Goal: Transaction & Acquisition: Obtain resource

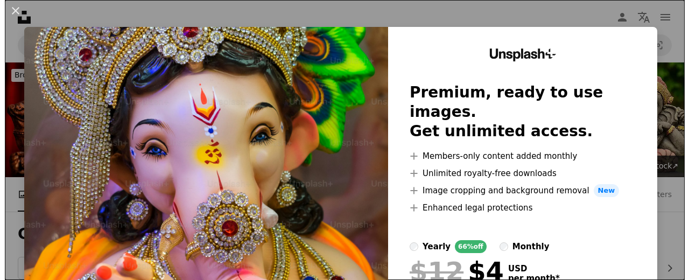
scroll to position [646, 0]
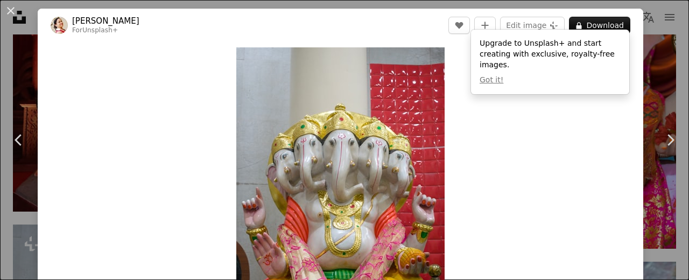
scroll to position [54, 0]
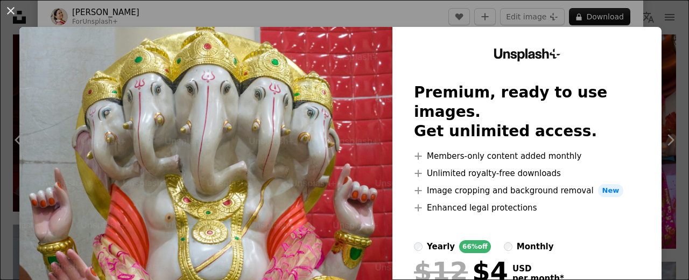
click at [597, 19] on div "An X shape Unsplash+ Premium, ready to use images. Get unlimited access. A plus…" at bounding box center [344, 140] width 689 height 280
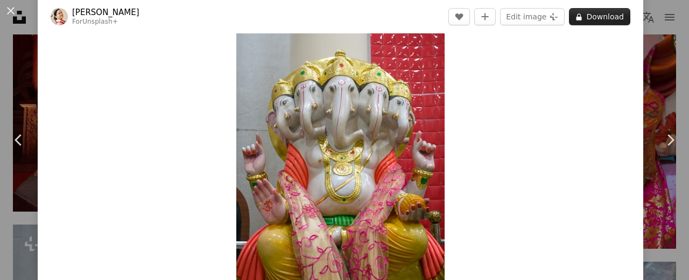
click at [581, 14] on icon at bounding box center [579, 16] width 5 height 7
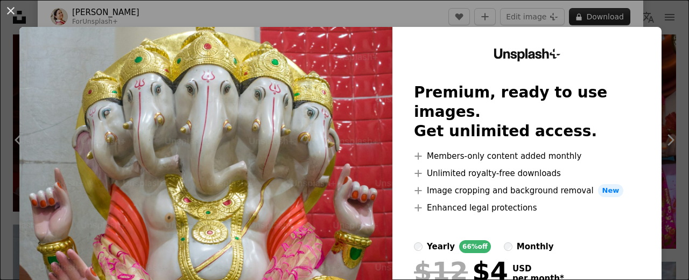
click at [581, 14] on div "An X shape Unsplash+ Premium, ready to use images. Get unlimited access. A plus…" at bounding box center [344, 140] width 689 height 280
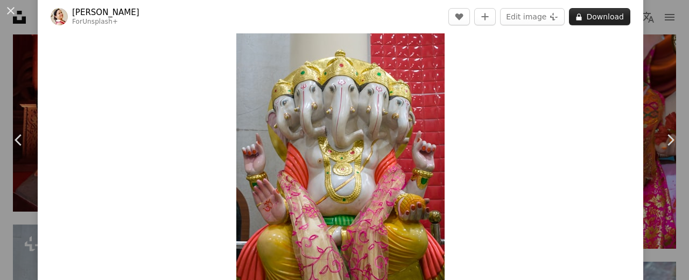
click at [581, 13] on icon at bounding box center [579, 16] width 5 height 7
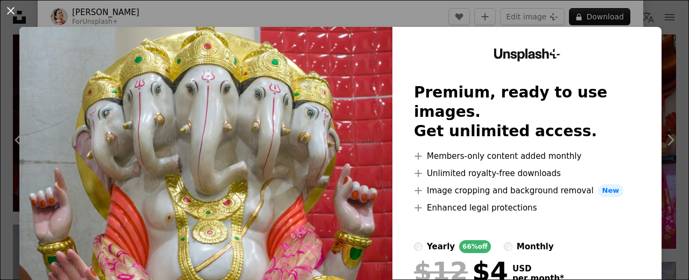
click at [520, 18] on div "An X shape Unsplash+ Premium, ready to use images. Get unlimited access. A plus…" at bounding box center [344, 140] width 689 height 280
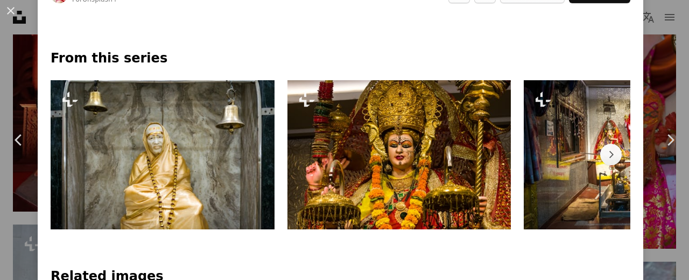
scroll to position [539, 0]
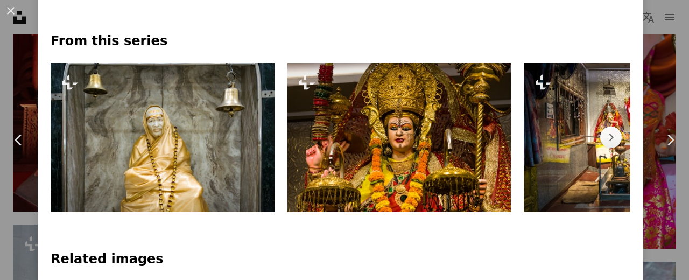
click at [394, 151] on img at bounding box center [400, 137] width 224 height 149
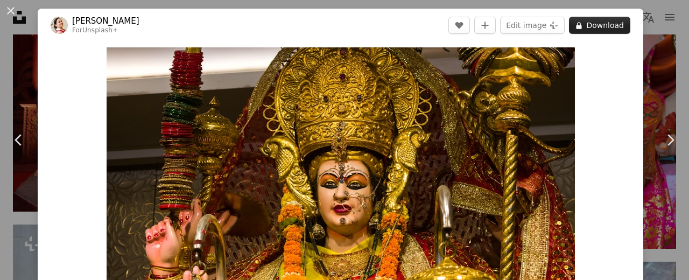
click at [592, 24] on button "A lock Download" at bounding box center [599, 25] width 61 height 17
